Goal: Information Seeking & Learning: Learn about a topic

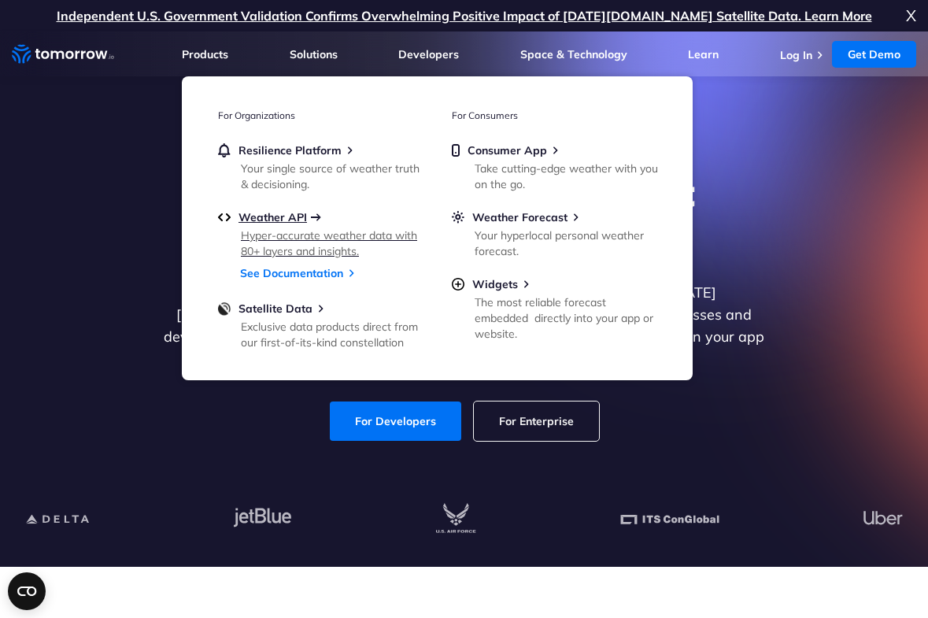
click at [272, 214] on span "Weather API" at bounding box center [273, 217] width 68 height 14
click at [256, 442] on div "Explore the World’s Best Weather API Get reliable and precise weather data thro…" at bounding box center [464, 305] width 928 height 335
click at [272, 448] on div "Explore the World’s Best Weather API Get reliable and precise weather data thro…" at bounding box center [464, 305] width 928 height 335
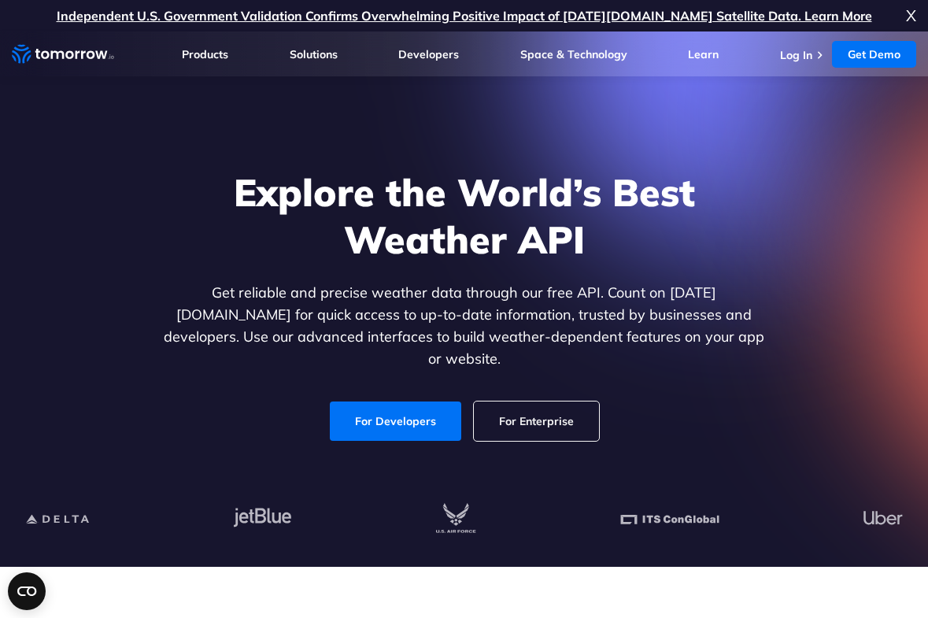
scroll to position [17, 0]
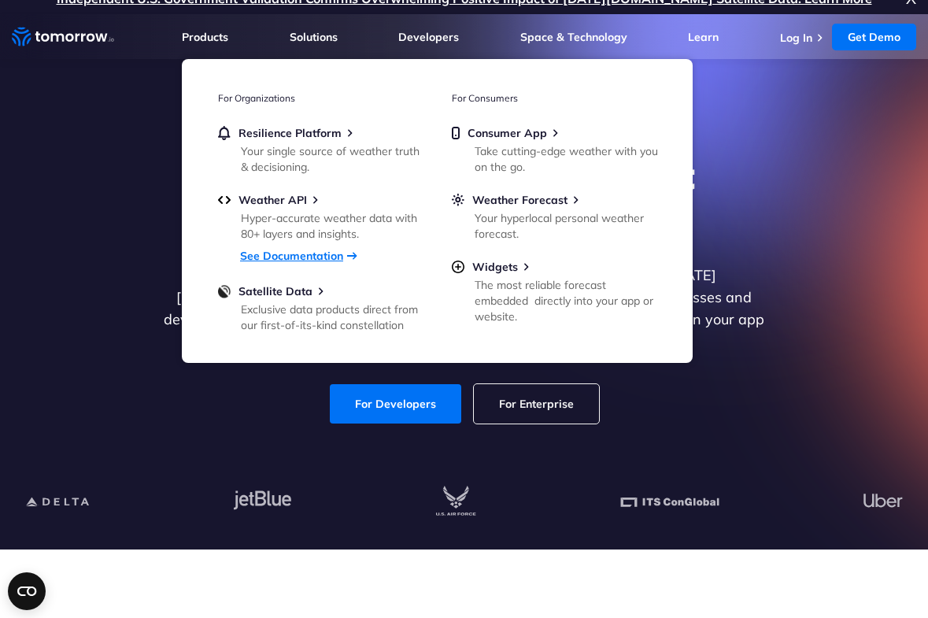
click at [272, 254] on link "See Documentation" at bounding box center [291, 256] width 103 height 14
click at [276, 394] on div "For Developers For Enterprise" at bounding box center [465, 403] width 608 height 39
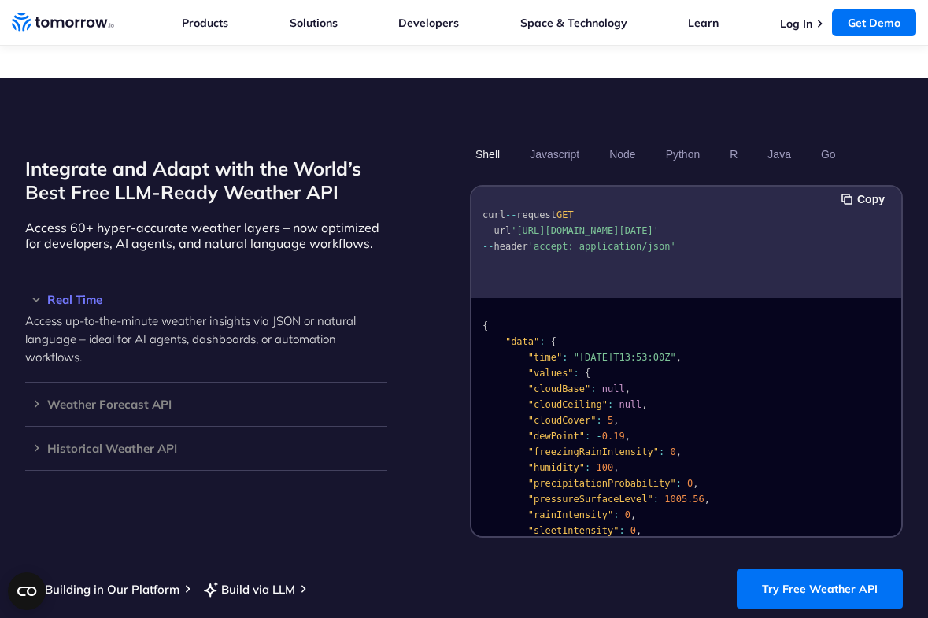
scroll to position [1300, 0]
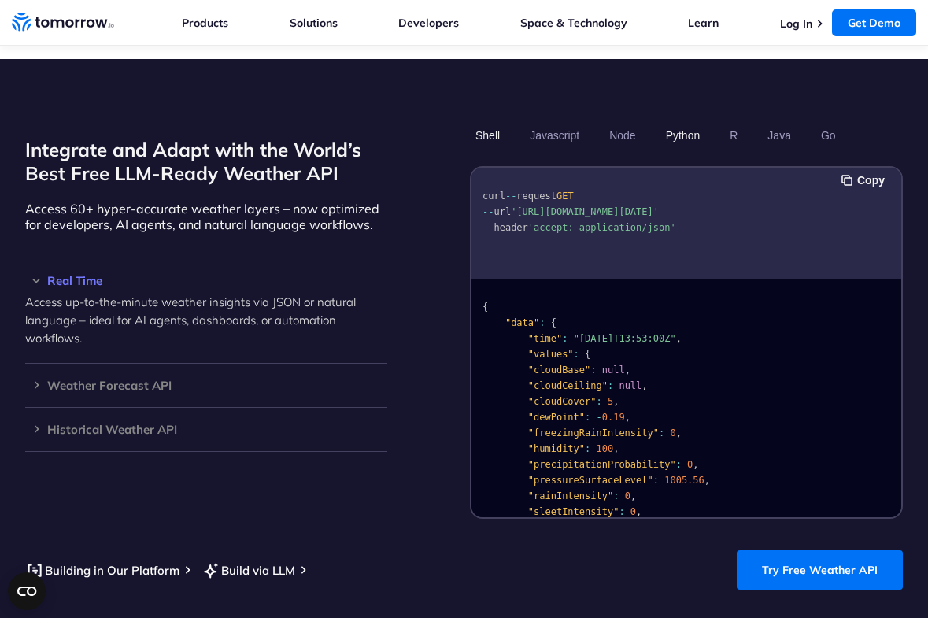
click at [690, 133] on button "Python" at bounding box center [684, 135] width 46 height 27
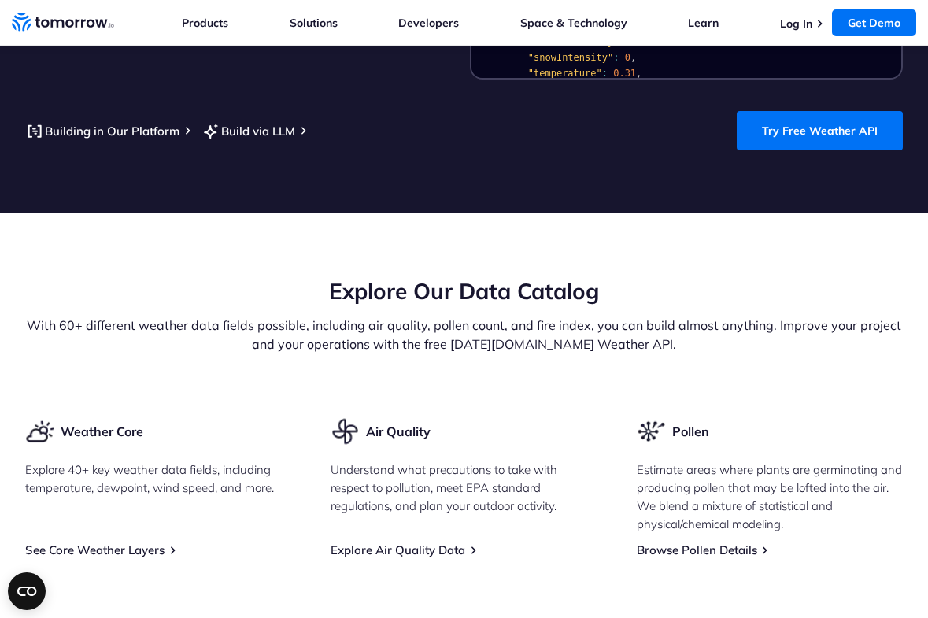
scroll to position [1708, 0]
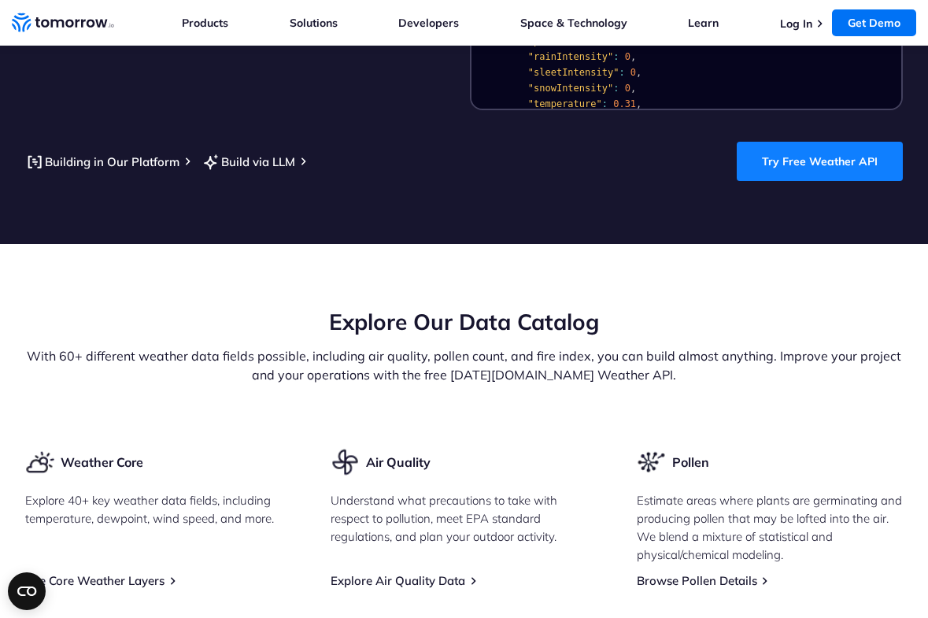
click at [827, 163] on link "Try Free Weather API" at bounding box center [820, 161] width 166 height 39
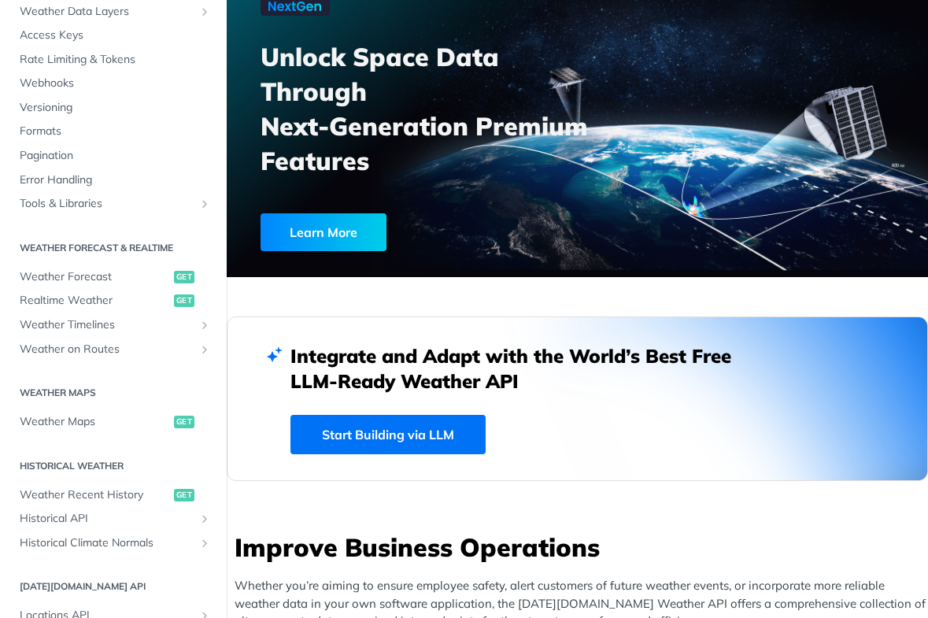
scroll to position [147, 0]
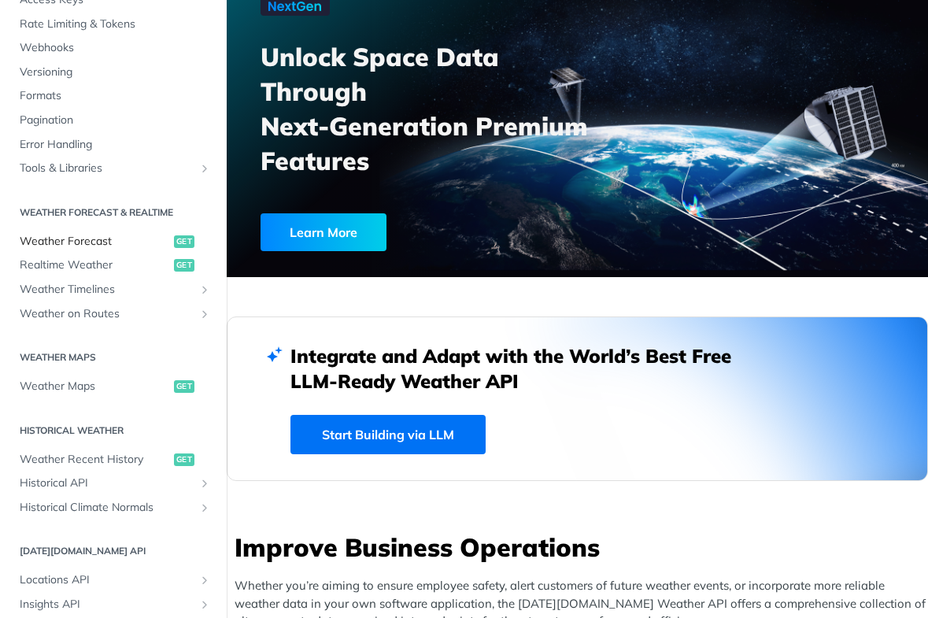
click at [87, 242] on span "Weather Forecast" at bounding box center [95, 242] width 150 height 16
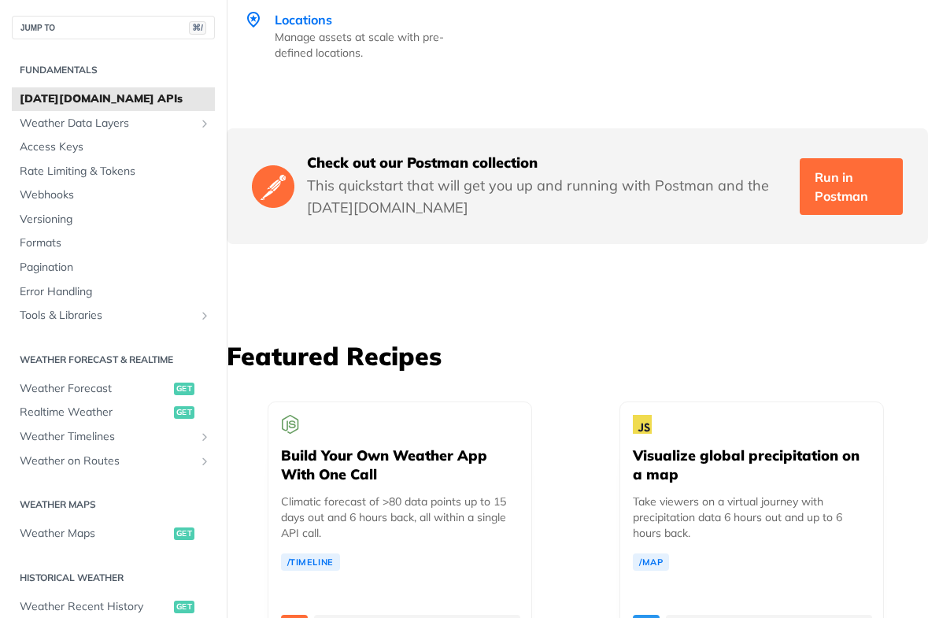
scroll to position [3379, 0]
